Goal: Book appointment/travel/reservation

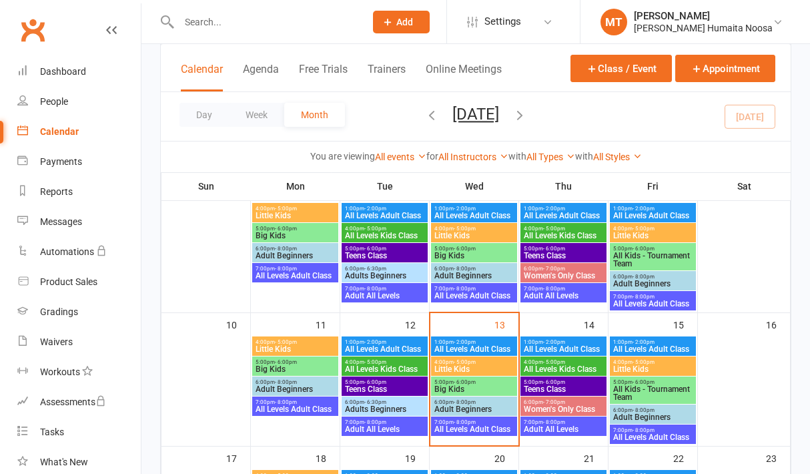
scroll to position [246, 0]
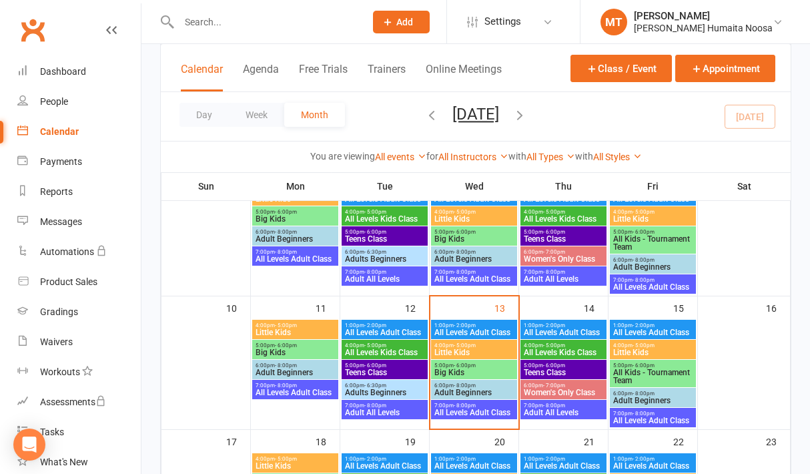
click at [655, 346] on span "4:00pm - 5:00pm" at bounding box center [652, 345] width 81 height 6
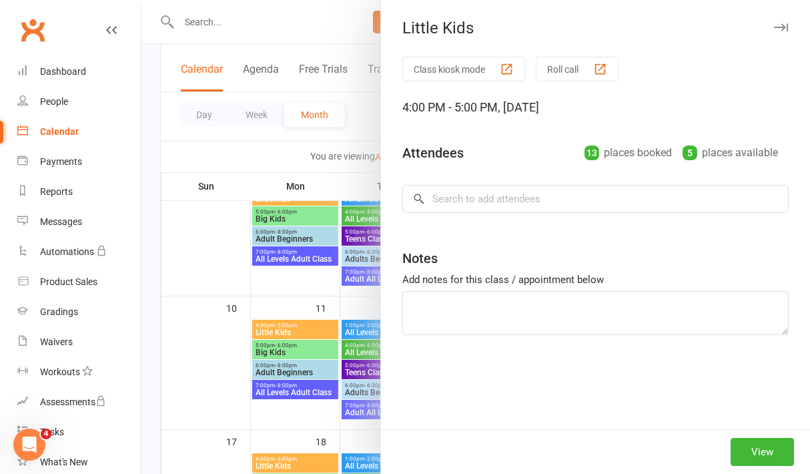
scroll to position [0, 0]
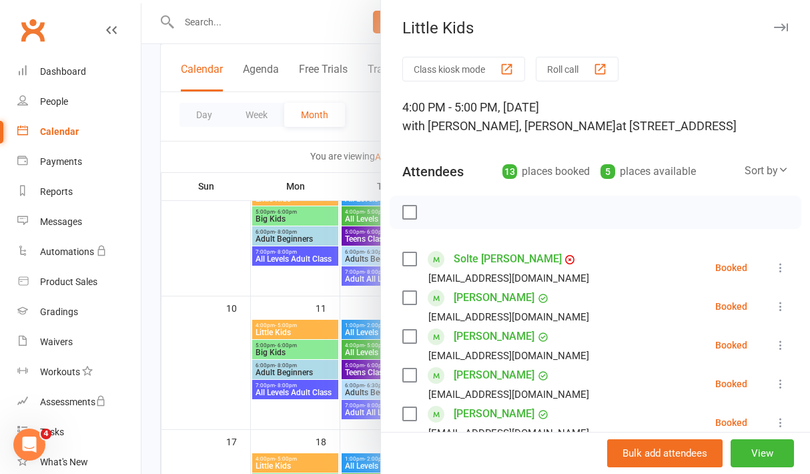
click at [779, 266] on icon at bounding box center [780, 267] width 13 height 13
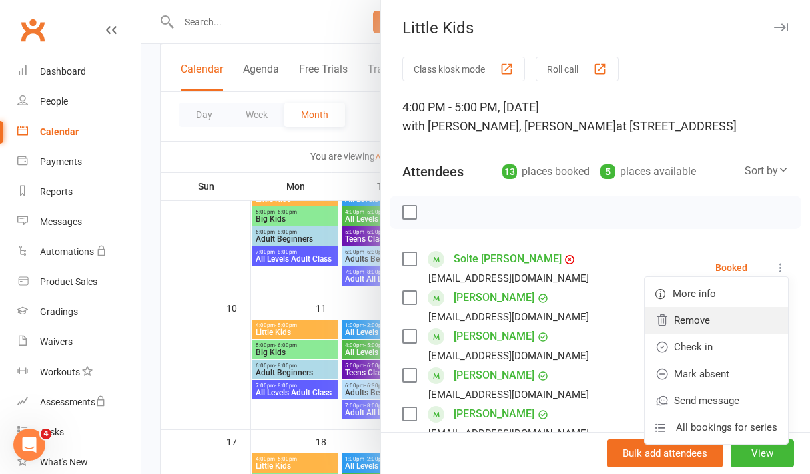
click at [712, 316] on link "Remove" at bounding box center [715, 320] width 143 height 27
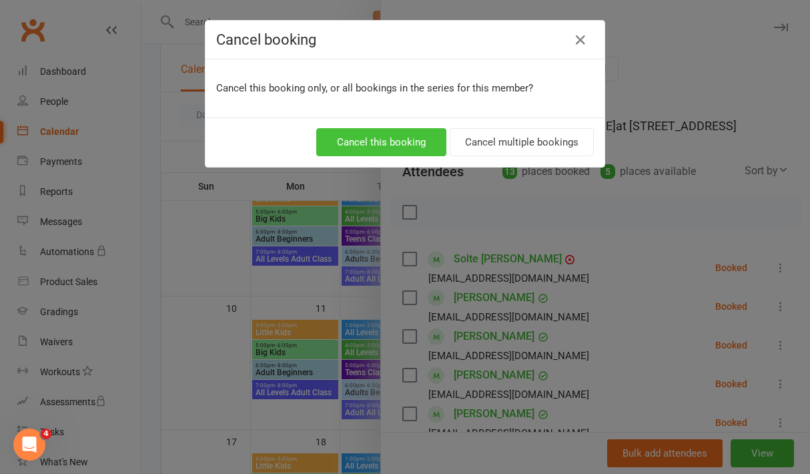
click at [379, 144] on button "Cancel this booking" at bounding box center [381, 142] width 130 height 28
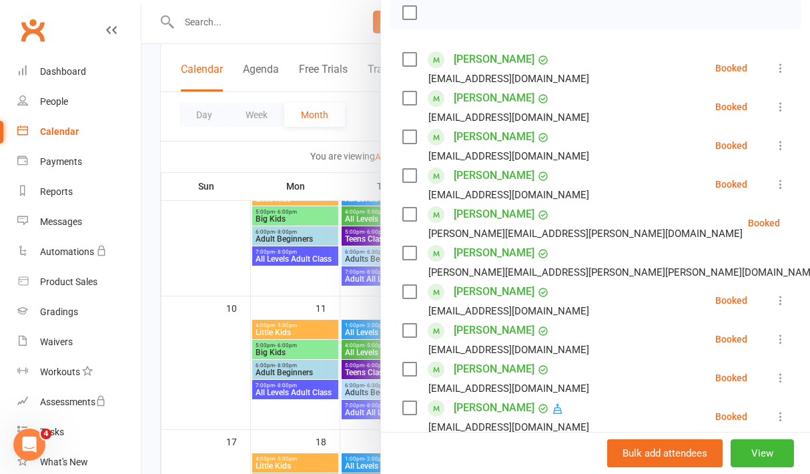
scroll to position [291, 0]
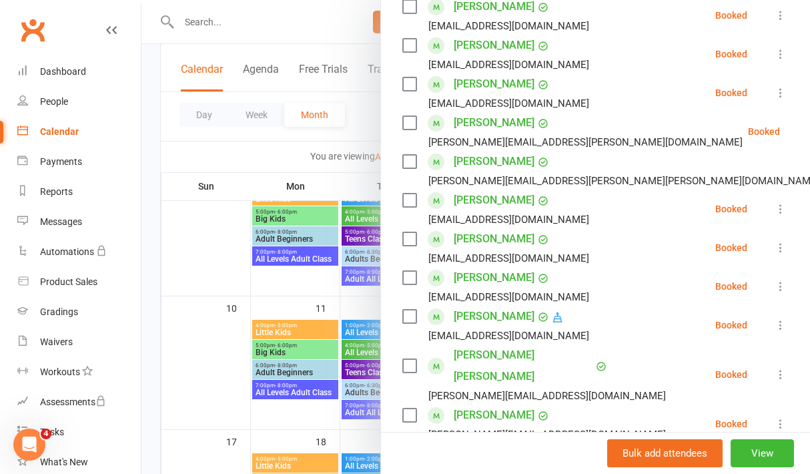
click at [779, 286] on icon at bounding box center [780, 286] width 13 height 13
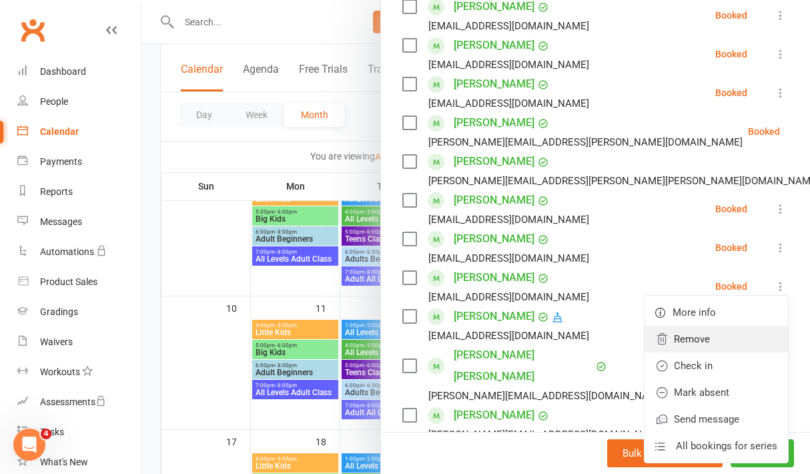
click at [681, 339] on link "Remove" at bounding box center [715, 339] width 143 height 27
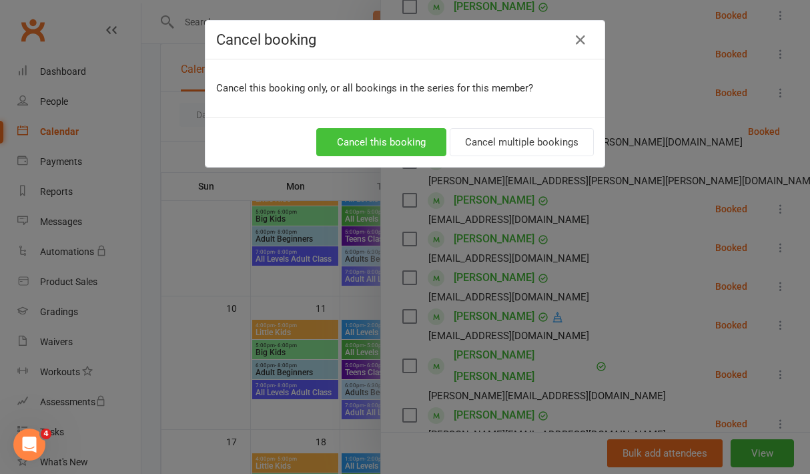
click at [360, 141] on button "Cancel this booking" at bounding box center [381, 142] width 130 height 28
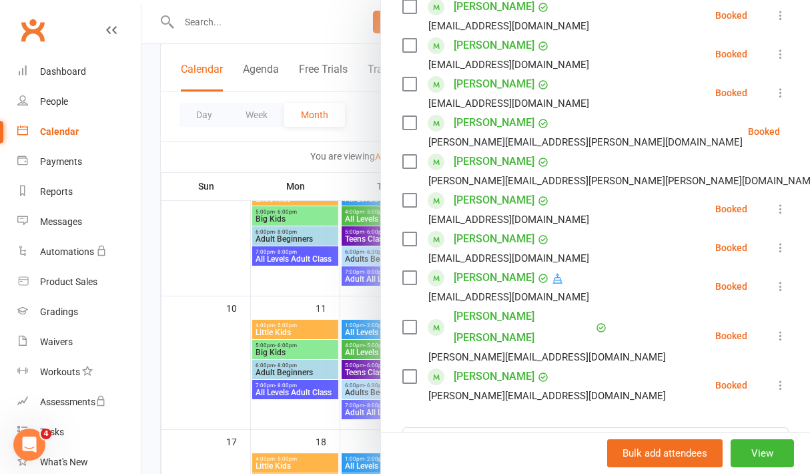
click at [296, 292] on div at bounding box center [475, 237] width 668 height 474
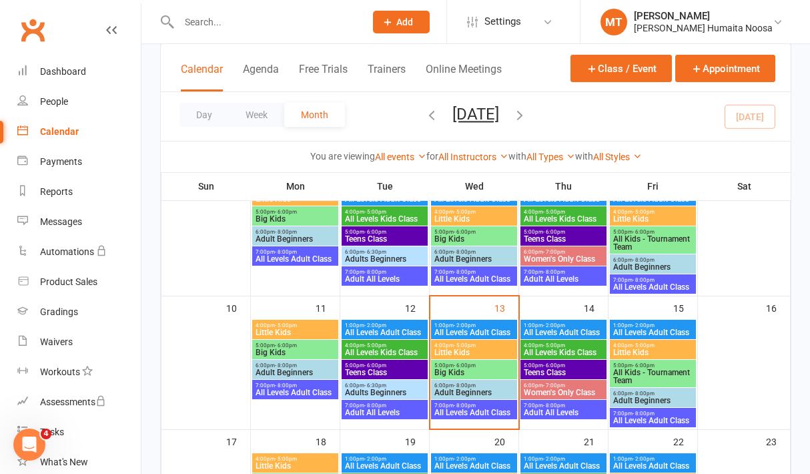
click at [570, 350] on span "All Levels Kids Class" at bounding box center [563, 352] width 81 height 8
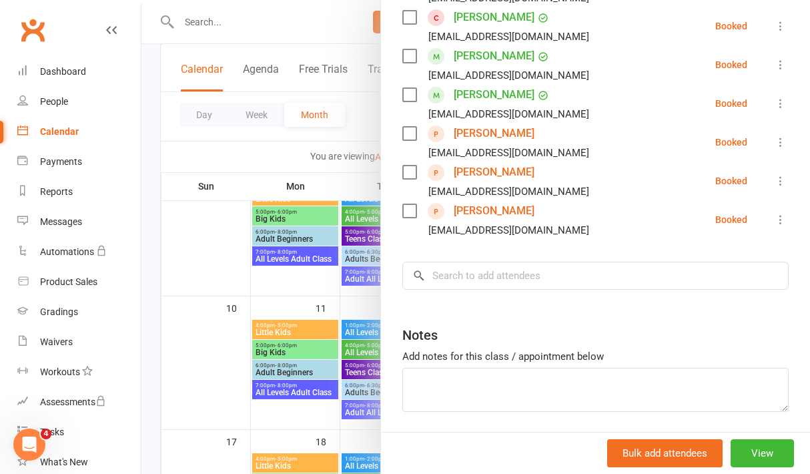
scroll to position [370, 0]
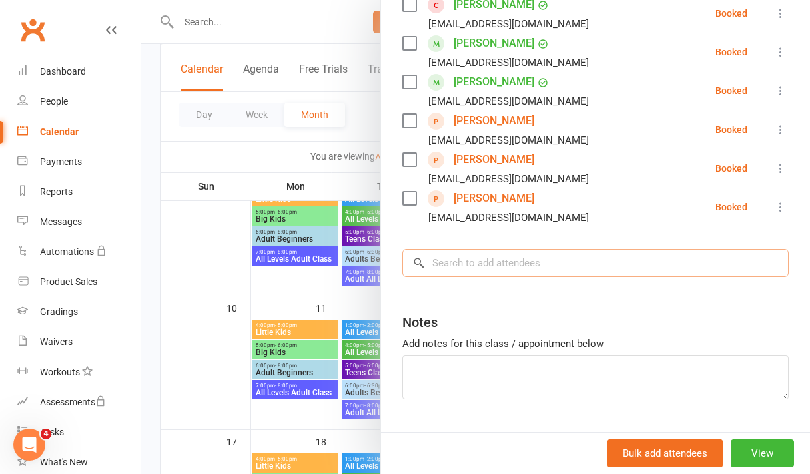
click at [504, 276] on input "search" at bounding box center [595, 263] width 386 height 28
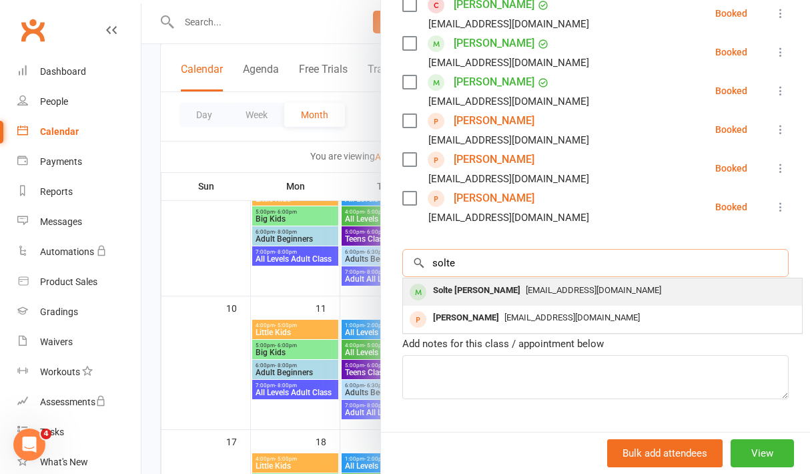
type input "solte"
click at [473, 290] on div "Solte [PERSON_NAME]" at bounding box center [477, 290] width 98 height 19
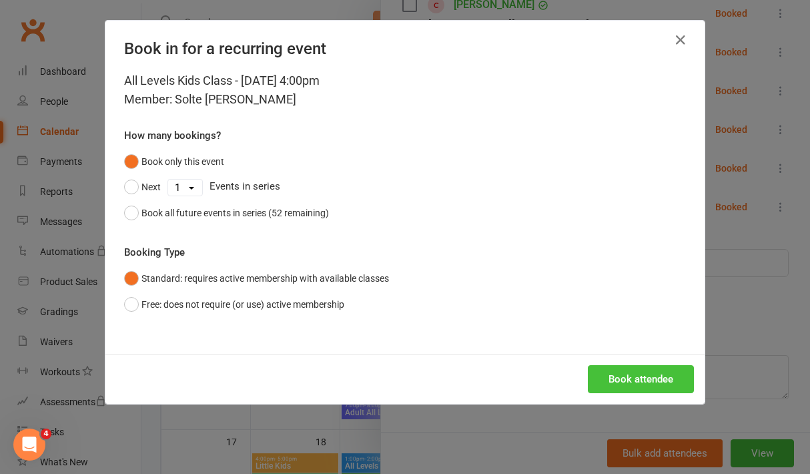
click at [612, 374] on button "Book attendee" at bounding box center [641, 379] width 106 height 28
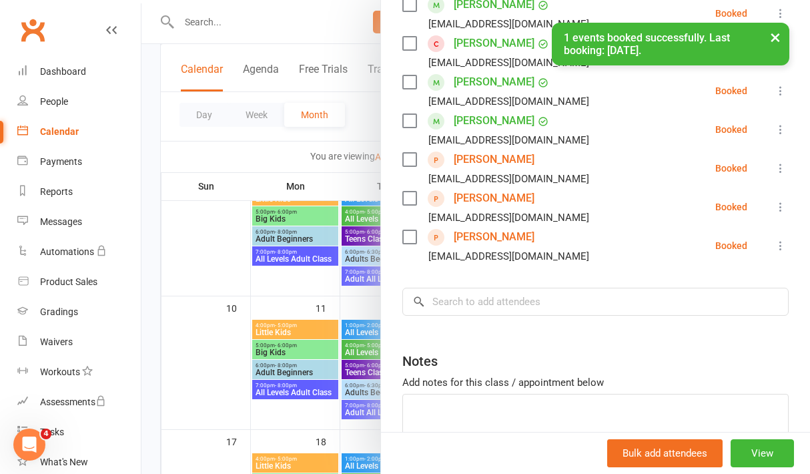
scroll to position [409, 0]
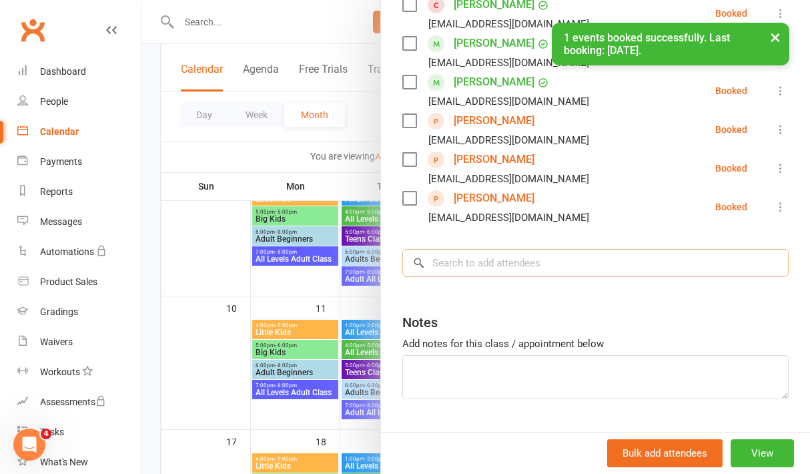
click at [480, 269] on input "search" at bounding box center [595, 263] width 386 height 28
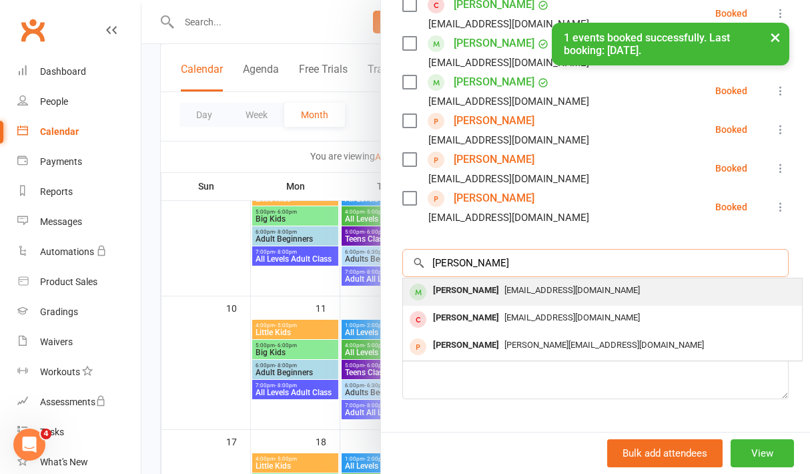
type input "[PERSON_NAME]"
click at [484, 294] on div "[PERSON_NAME]" at bounding box center [466, 290] width 77 height 19
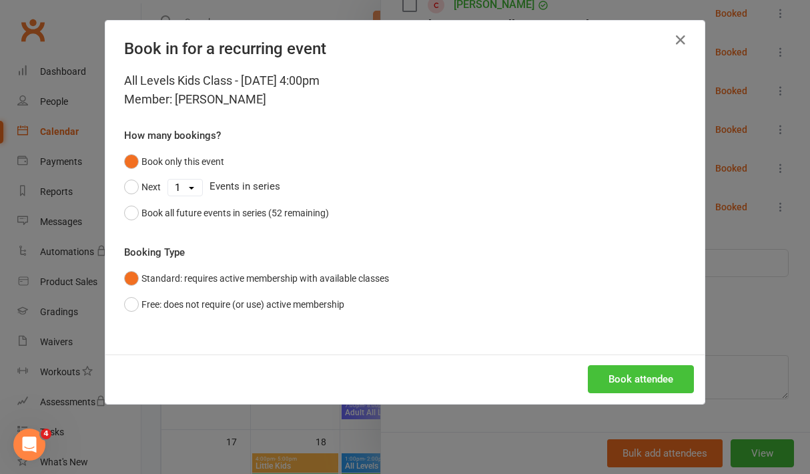
click at [610, 370] on button "Book attendee" at bounding box center [641, 379] width 106 height 28
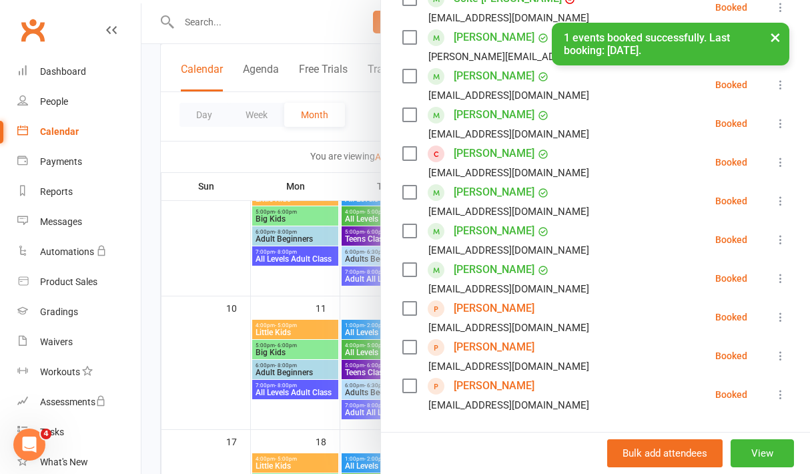
scroll to position [272, 0]
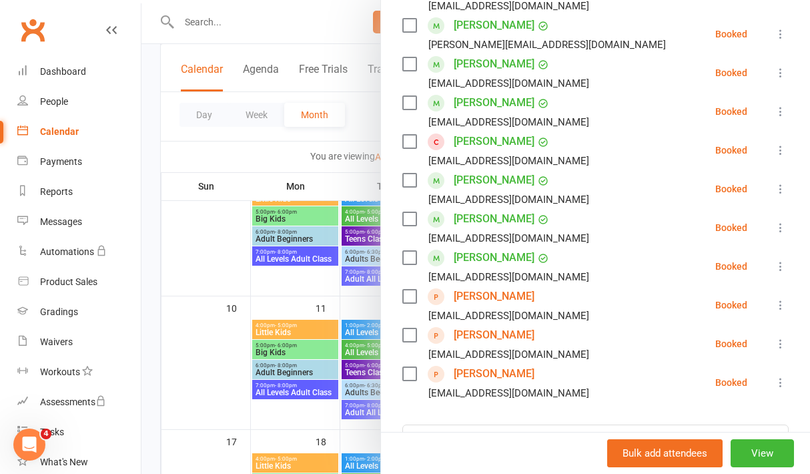
click at [219, 289] on div at bounding box center [475, 237] width 668 height 474
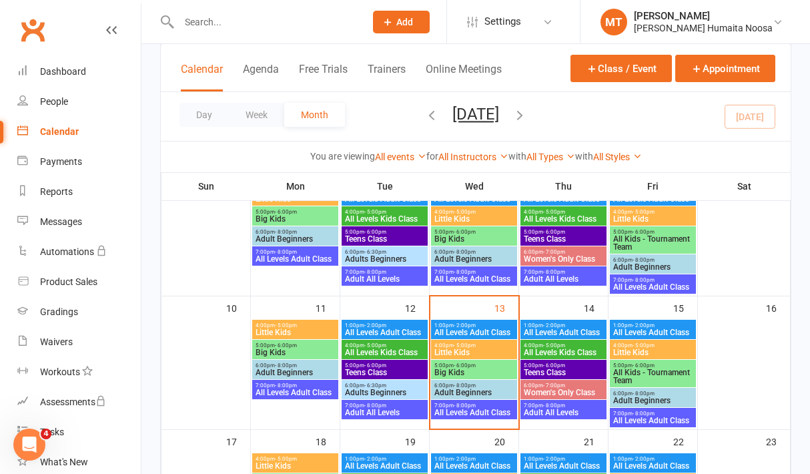
click at [453, 354] on span "Little Kids" at bounding box center [474, 352] width 81 height 8
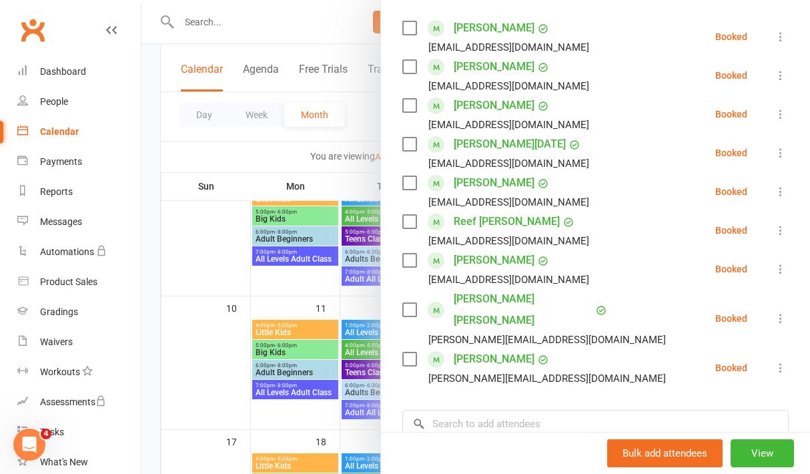
scroll to position [163, 0]
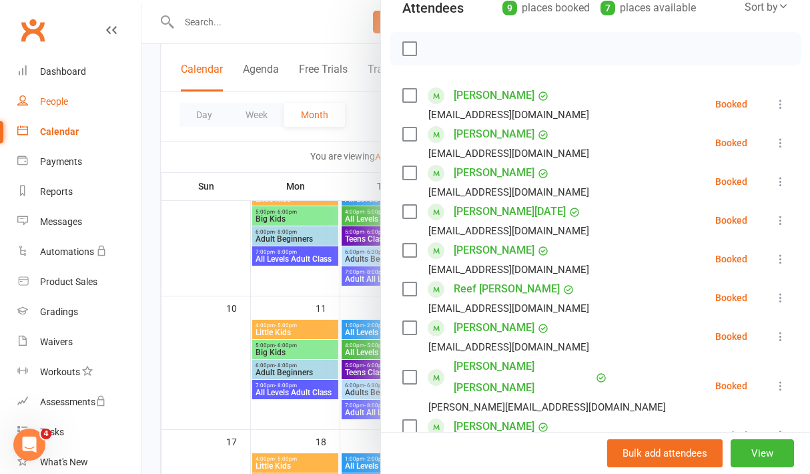
click at [53, 97] on div "People" at bounding box center [54, 101] width 28 height 11
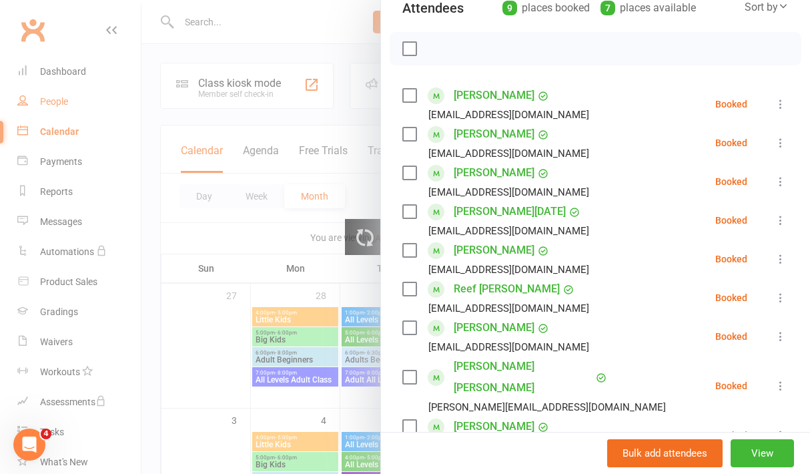
select select "100"
